Goal: Information Seeking & Learning: Learn about a topic

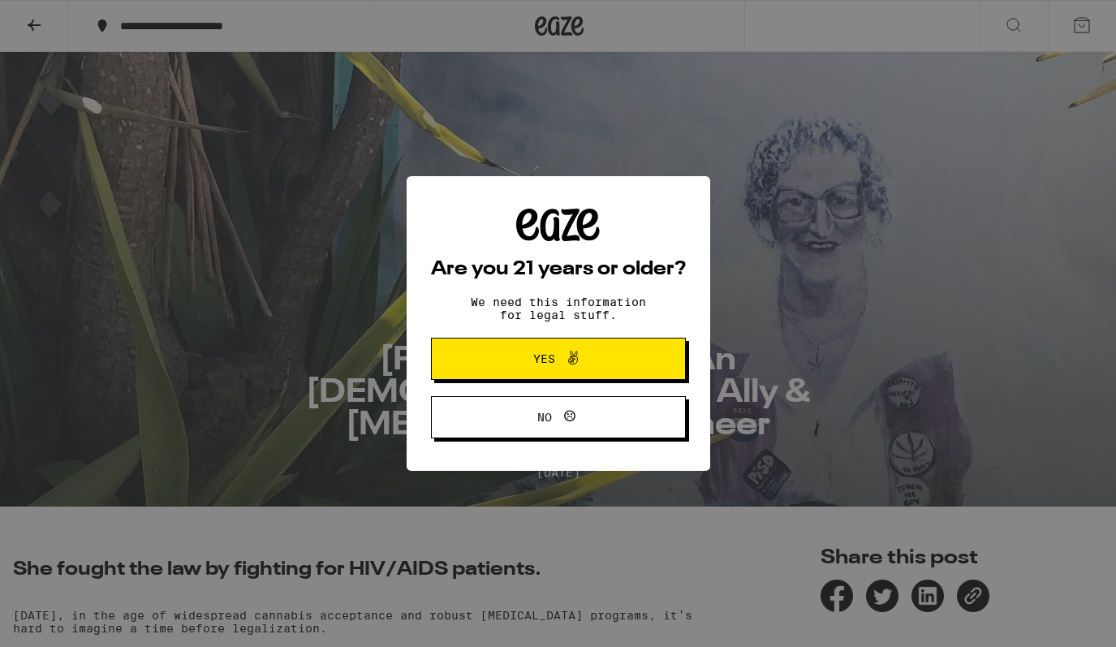
click at [605, 359] on span "Yes" at bounding box center [558, 358] width 123 height 21
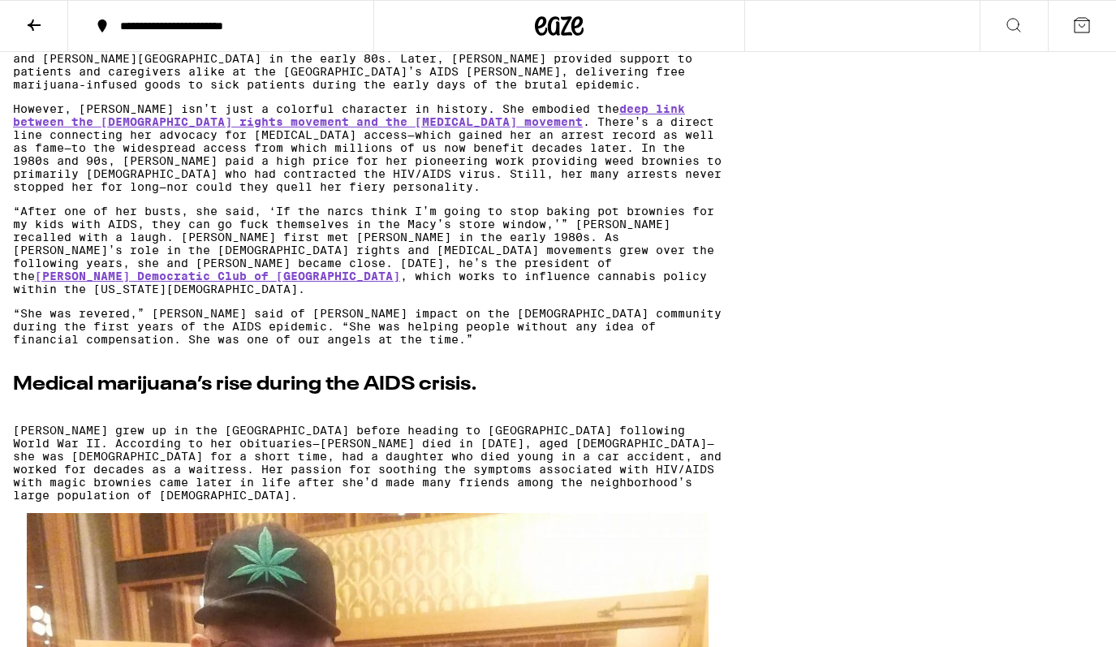
scroll to position [1346, 0]
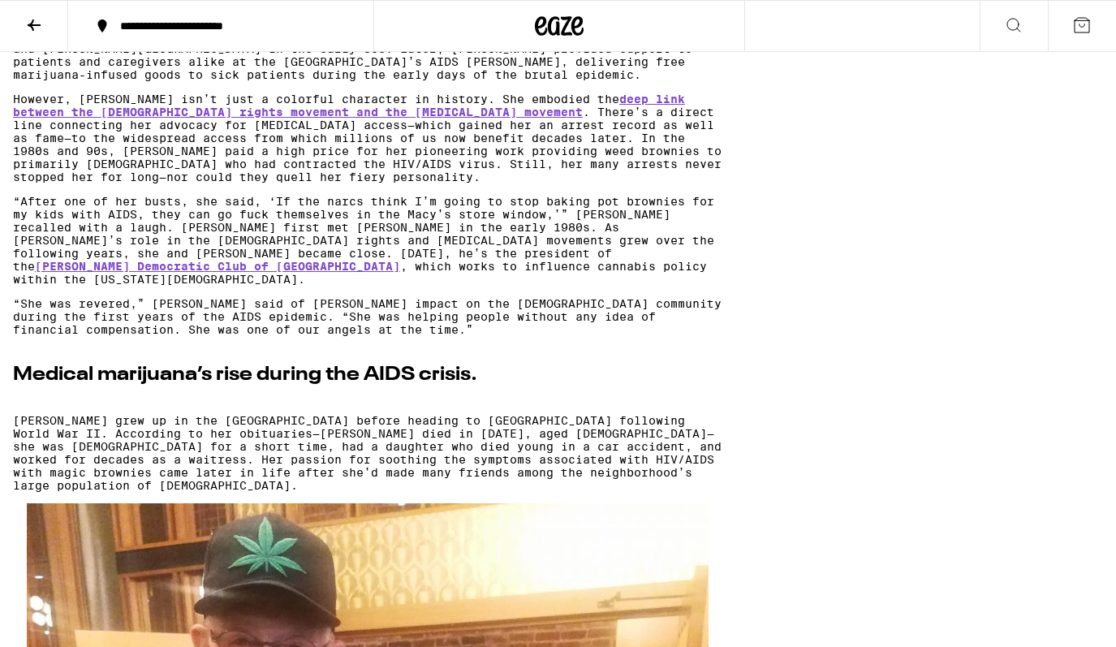
click at [433, 175] on p "However, [PERSON_NAME] isn’t just a colorful character in history. She embodied…" at bounding box center [367, 138] width 709 height 91
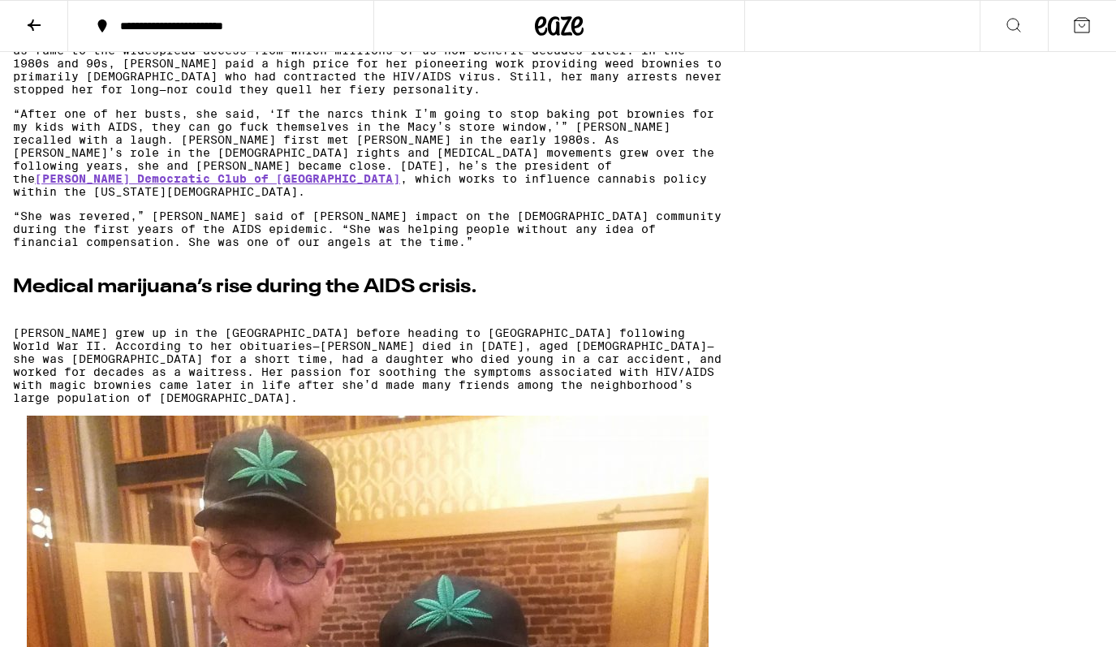
scroll to position [1437, 0]
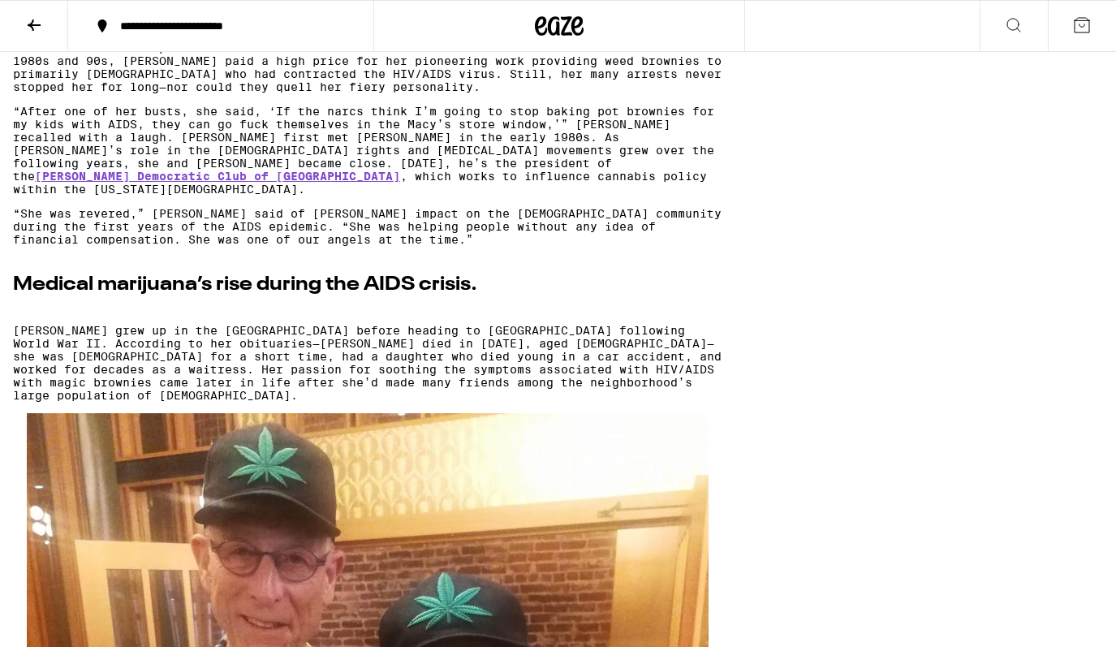
click at [441, 246] on p "“She was revered,” [PERSON_NAME] said of [PERSON_NAME] impact on the [DEMOGRAPH…" at bounding box center [367, 226] width 709 height 39
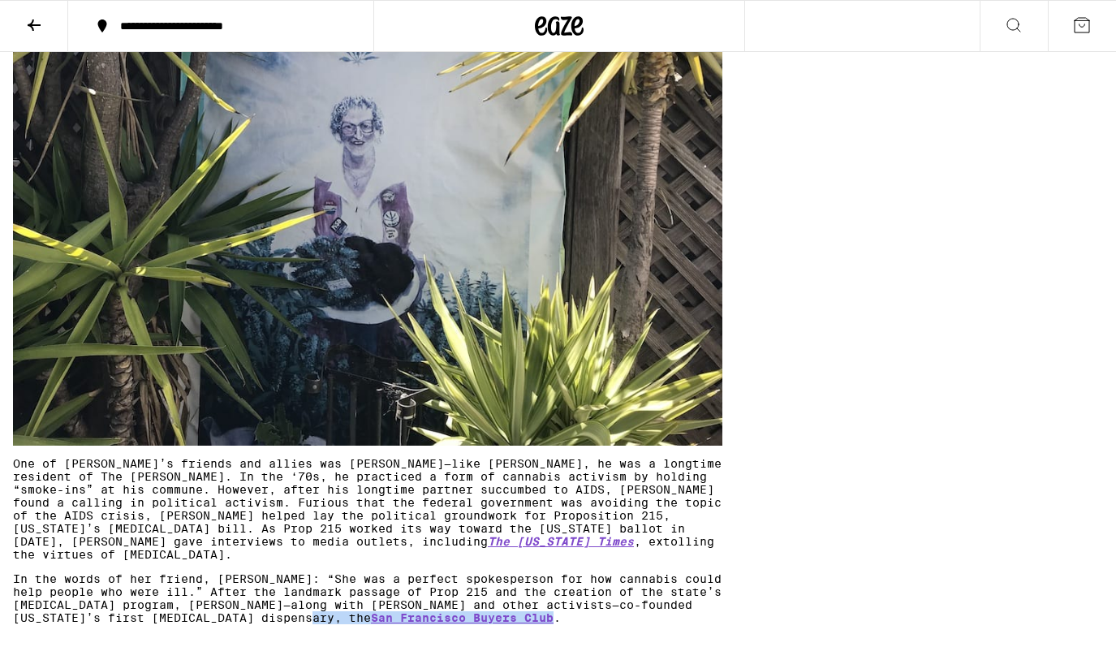
scroll to position [3207, 0]
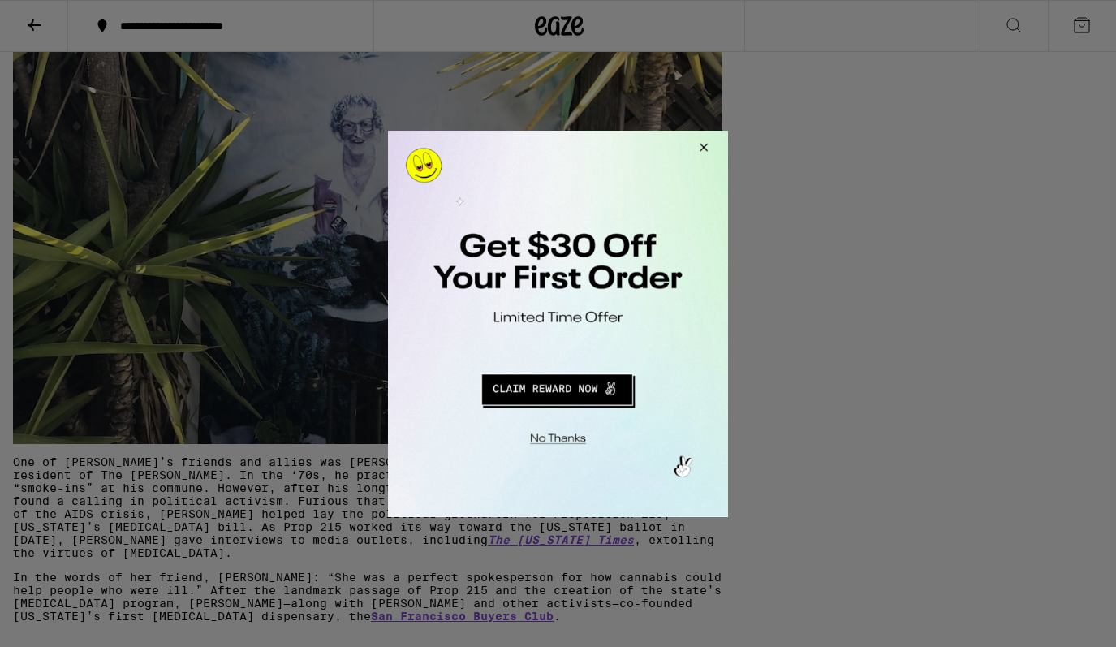
click at [704, 140] on button "Close Modal" at bounding box center [701, 149] width 44 height 39
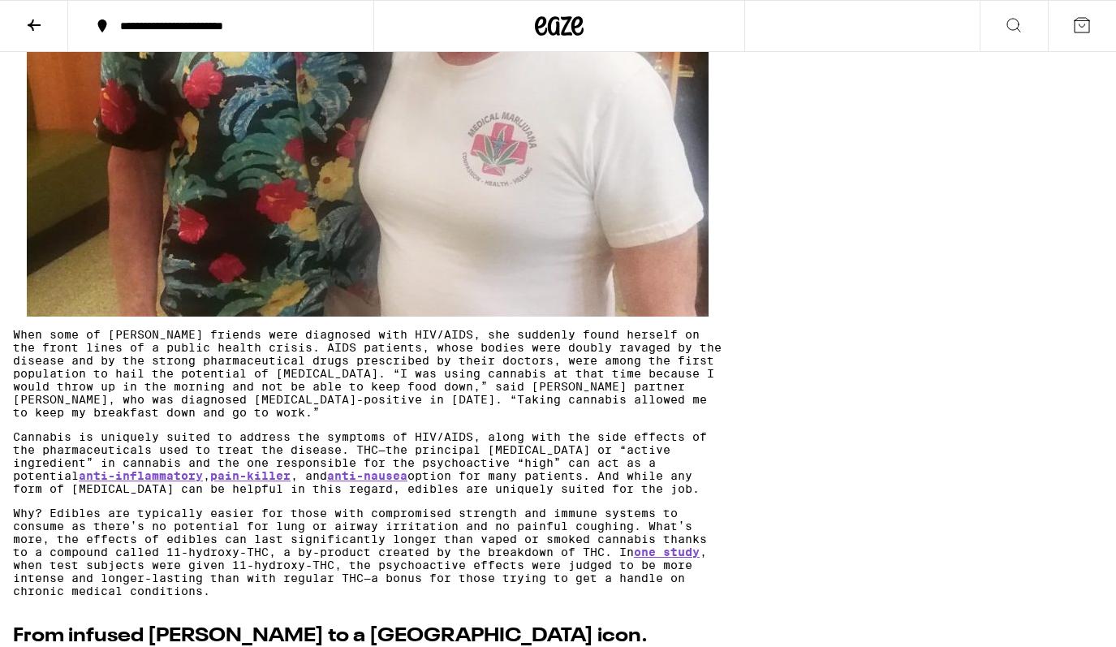
scroll to position [2004, 0]
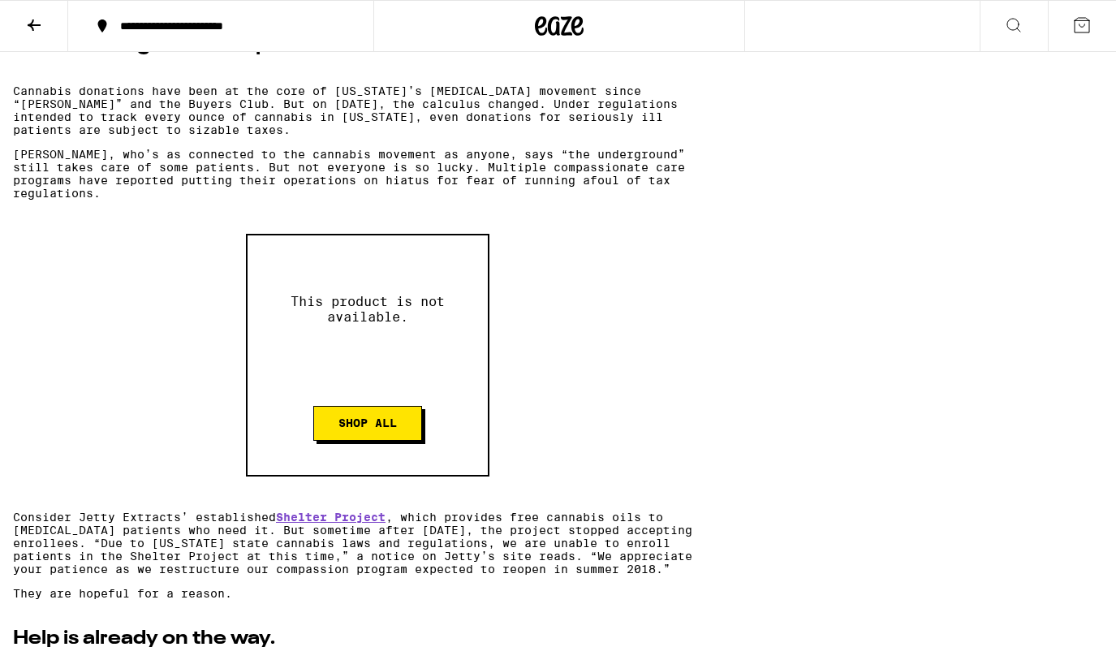
scroll to position [4103, 0]
